Goal: Task Accomplishment & Management: Manage account settings

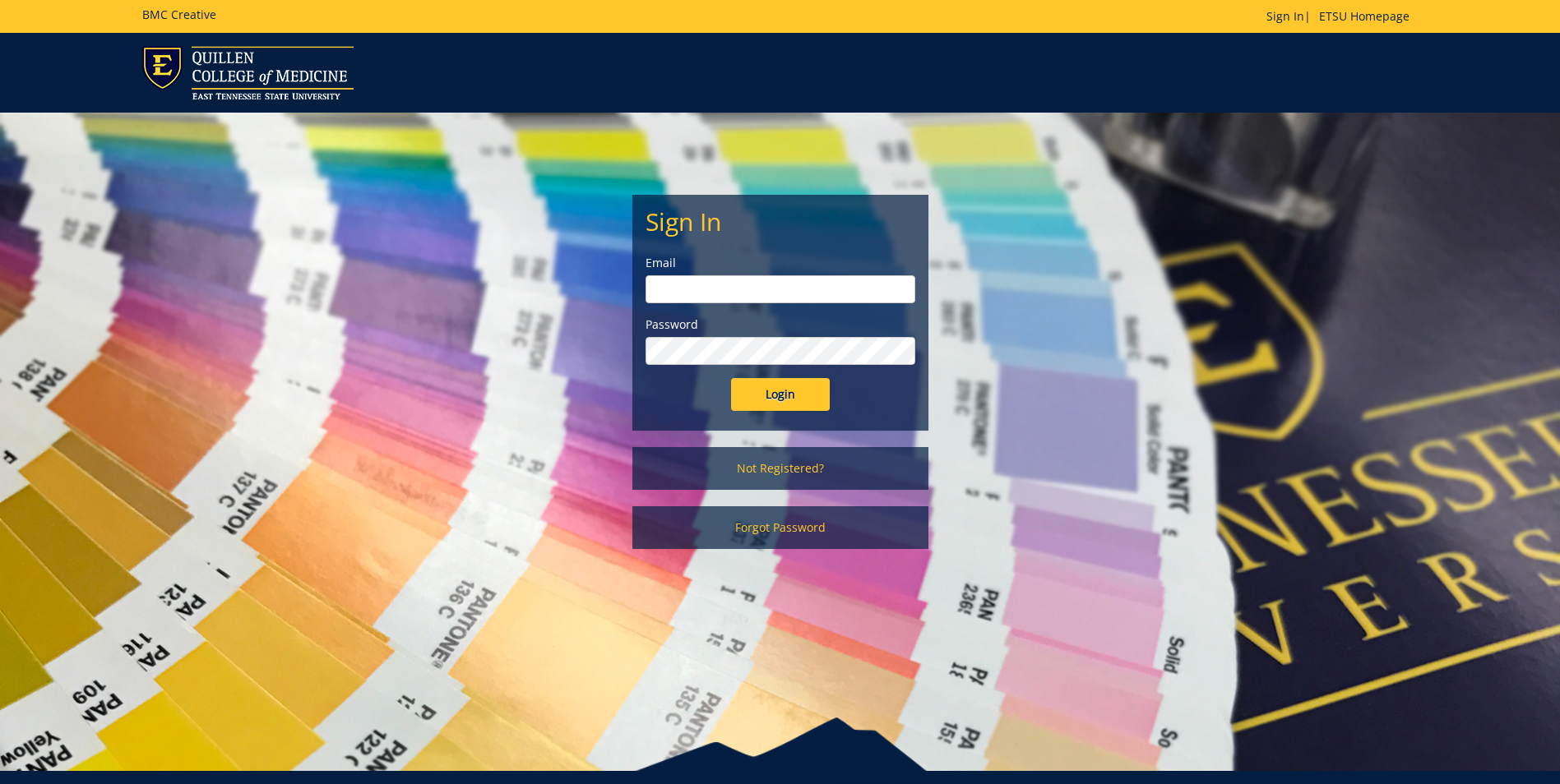
type input "[PERSON_NAME][EMAIL_ADDRESS][DOMAIN_NAME]"
click at [752, 406] on input "Login" at bounding box center [780, 394] width 99 height 33
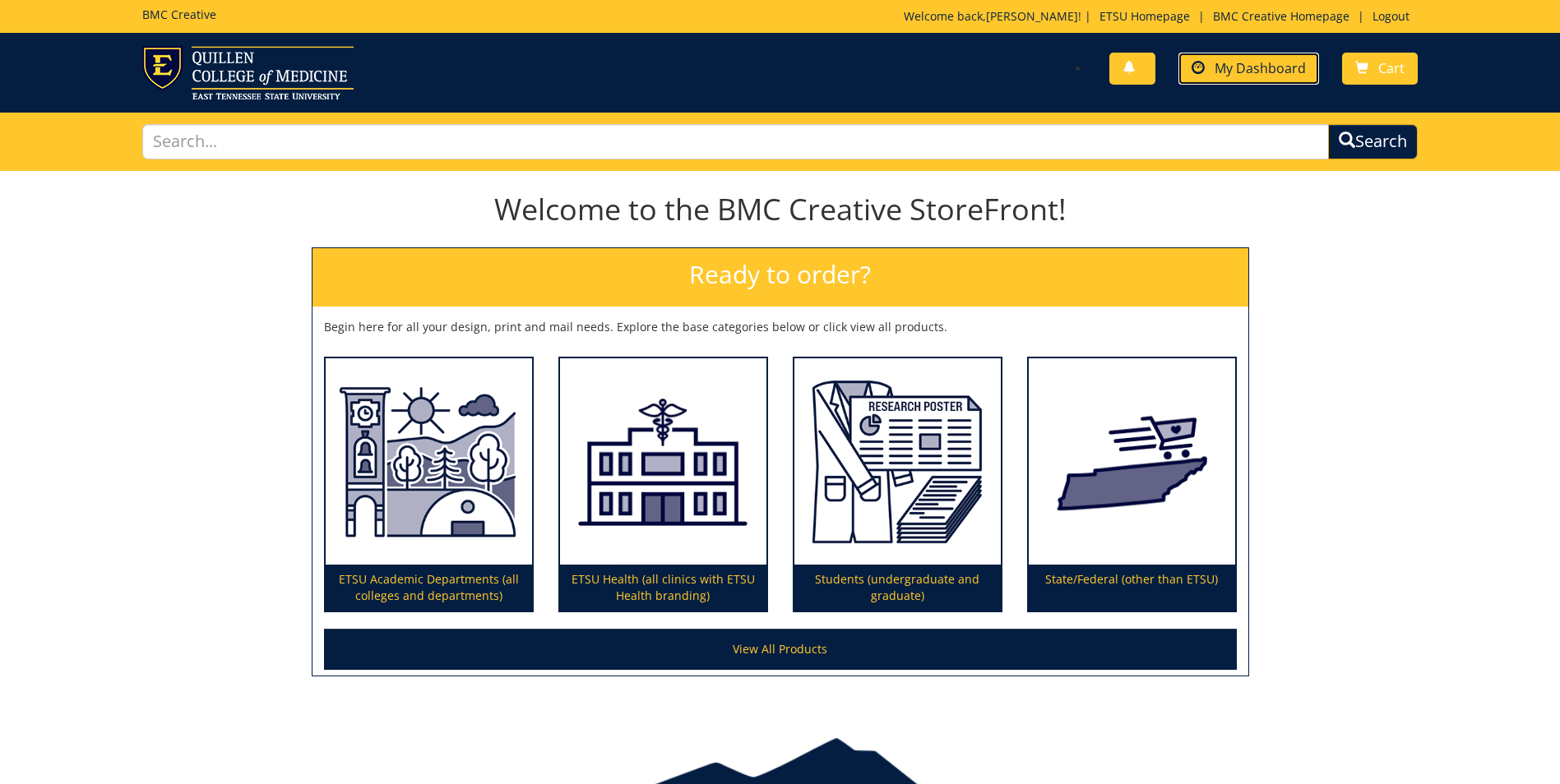
click at [1301, 77] on link "My Dashboard" at bounding box center [1248, 69] width 141 height 32
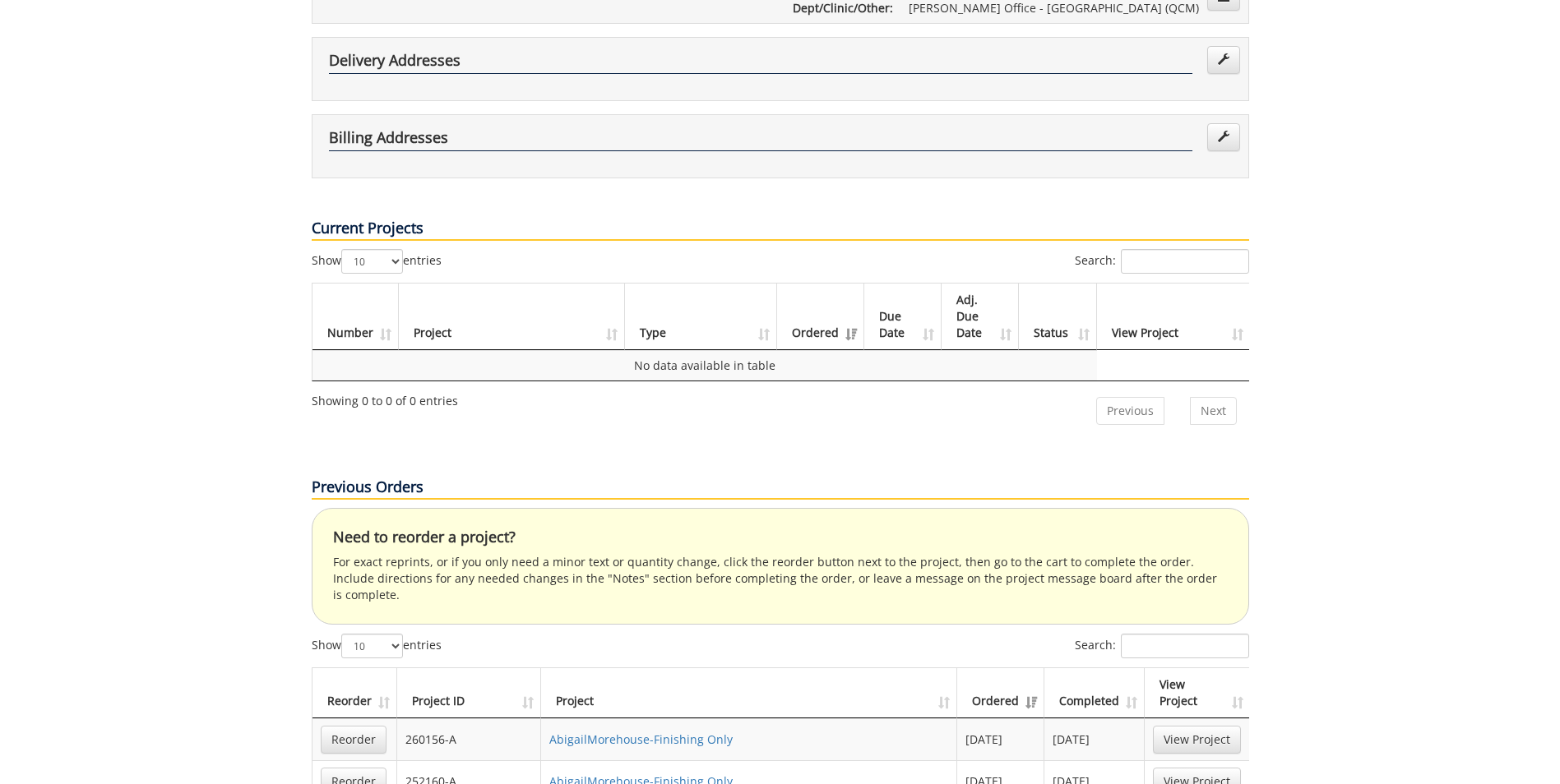
scroll to position [494, 0]
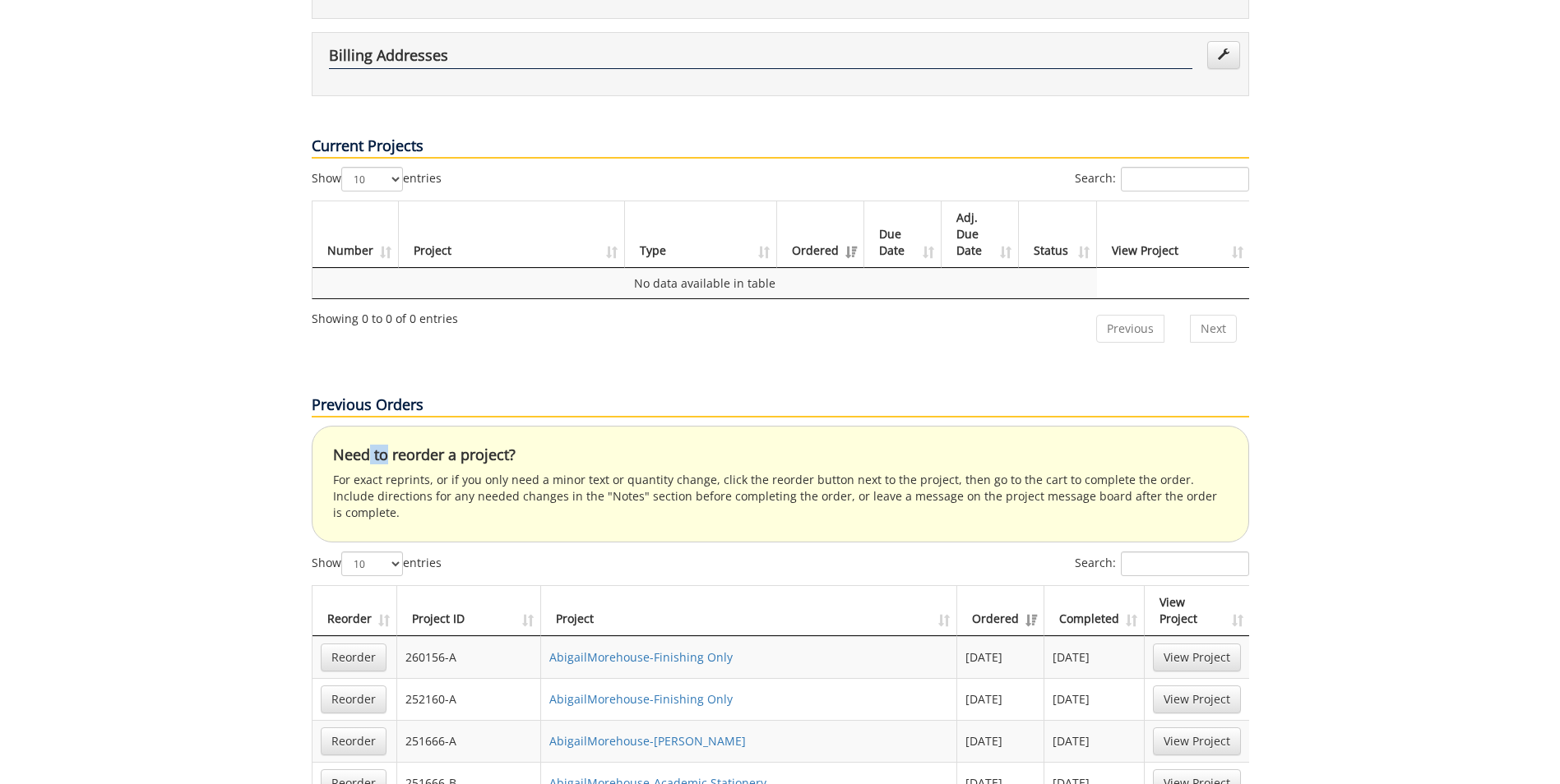
drag, startPoint x: 388, startPoint y: 413, endPoint x: 369, endPoint y: 417, distance: 19.4
click at [369, 447] on h4 "Need to reorder a project?" at bounding box center [780, 455] width 894 height 16
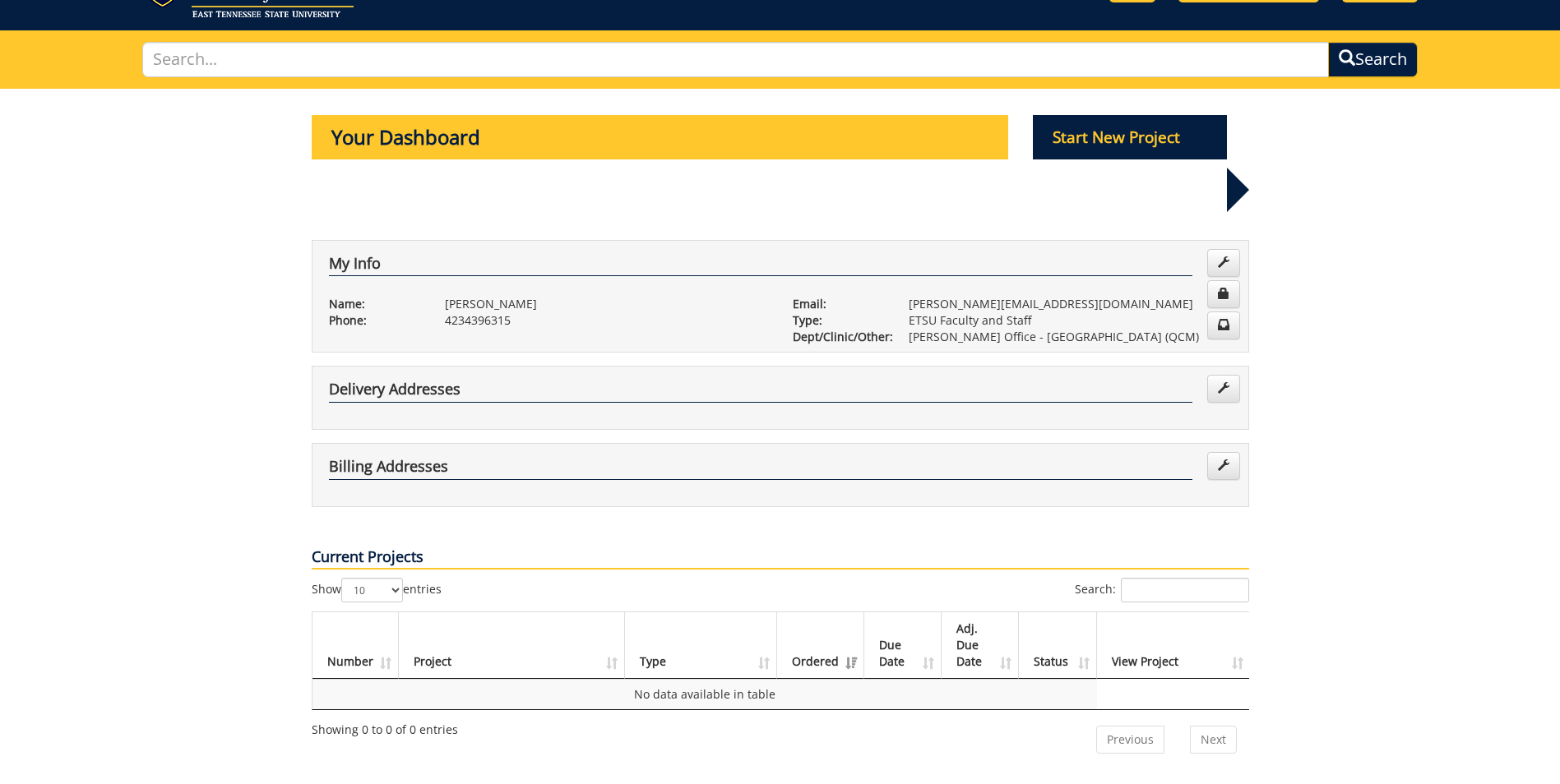
scroll to position [0, 0]
